Goal: Task Accomplishment & Management: Use online tool/utility

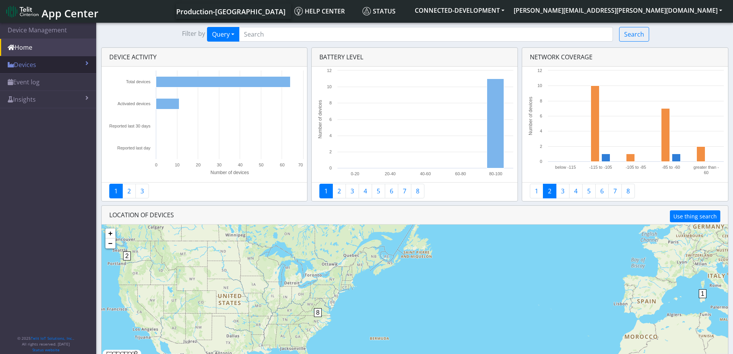
click at [34, 64] on link "Devices" at bounding box center [48, 64] width 96 height 17
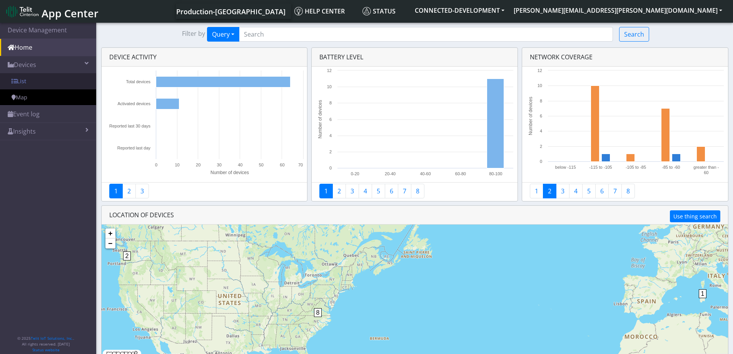
click at [25, 82] on link "List" at bounding box center [48, 81] width 96 height 16
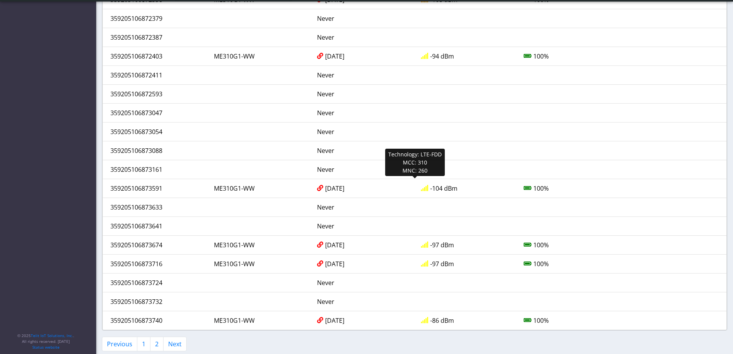
scroll to position [687, 0]
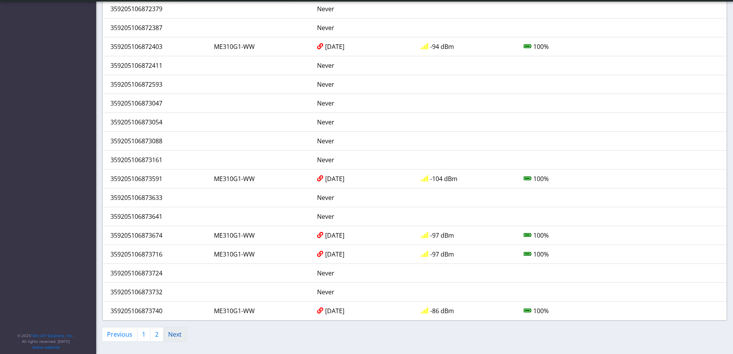
click at [178, 333] on link "Next" at bounding box center [174, 334] width 23 height 15
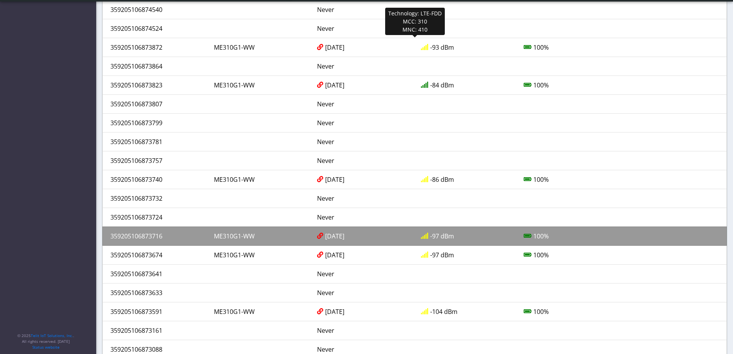
scroll to position [197, 0]
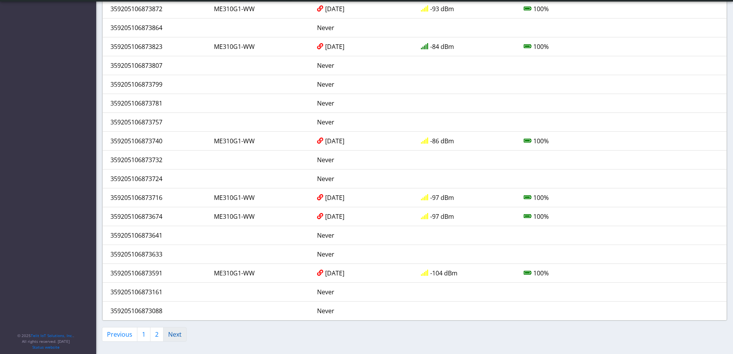
click at [177, 334] on link "Next" at bounding box center [174, 334] width 23 height 15
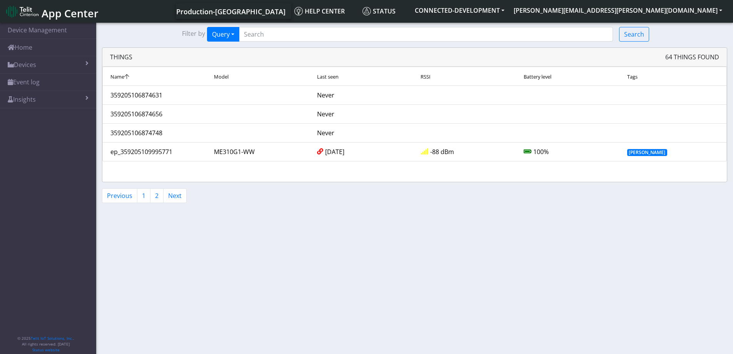
click at [55, 14] on span "App Center" at bounding box center [70, 13] width 57 height 14
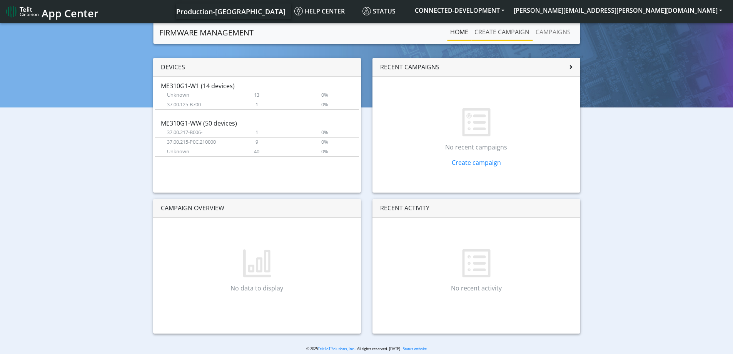
click at [503, 32] on link "Create campaign" at bounding box center [501, 31] width 61 height 15
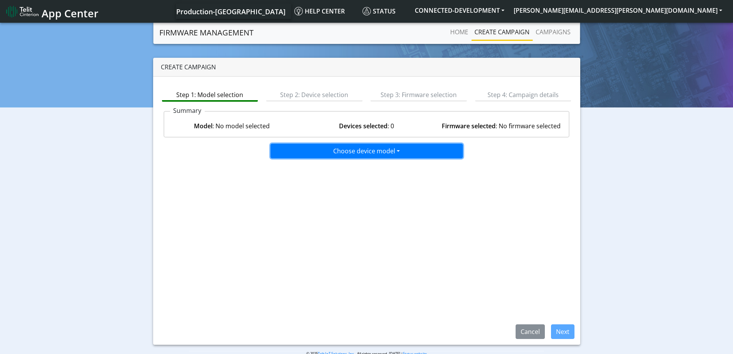
click at [375, 149] on button "Choose device model" at bounding box center [367, 151] width 192 height 15
click at [318, 191] on button "ME310G1-WW" at bounding box center [367, 192] width 192 height 12
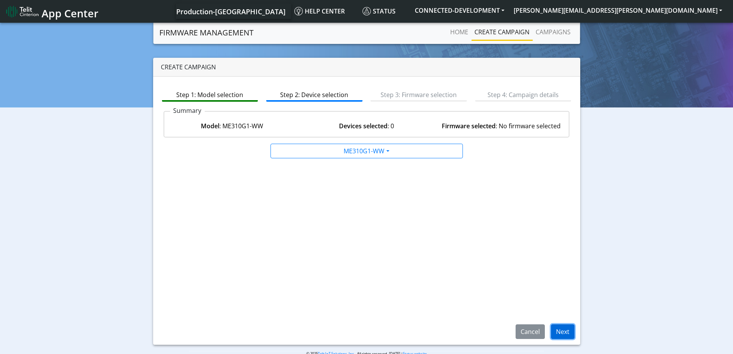
click at [567, 332] on button "Next" at bounding box center [562, 331] width 23 height 15
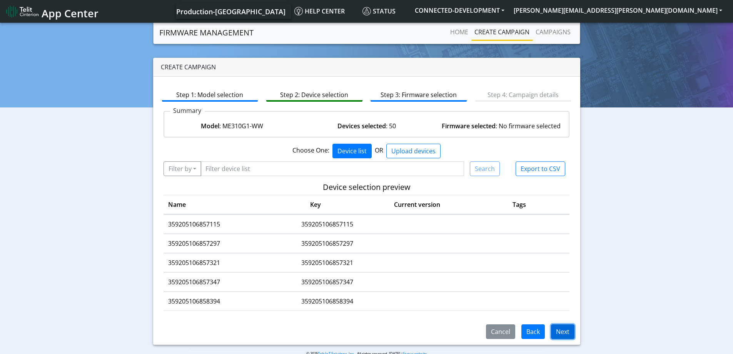
click at [566, 331] on button "Next" at bounding box center [562, 331] width 23 height 15
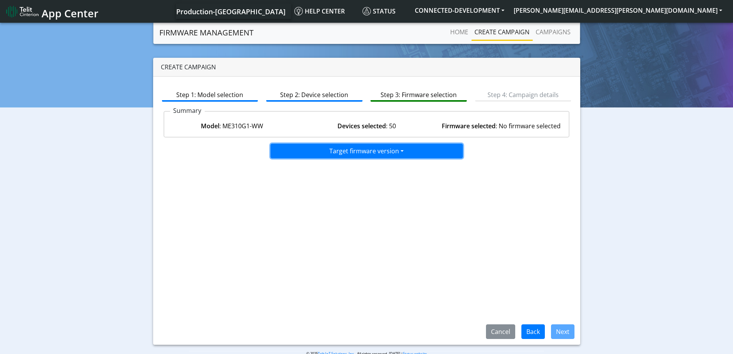
click at [404, 150] on button "Target firmware version" at bounding box center [367, 151] width 192 height 15
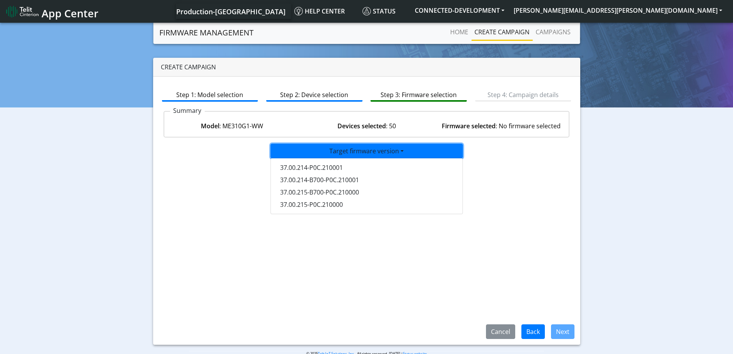
click at [69, 13] on span "App Center" at bounding box center [70, 13] width 57 height 14
